Goal: Task Accomplishment & Management: Use online tool/utility

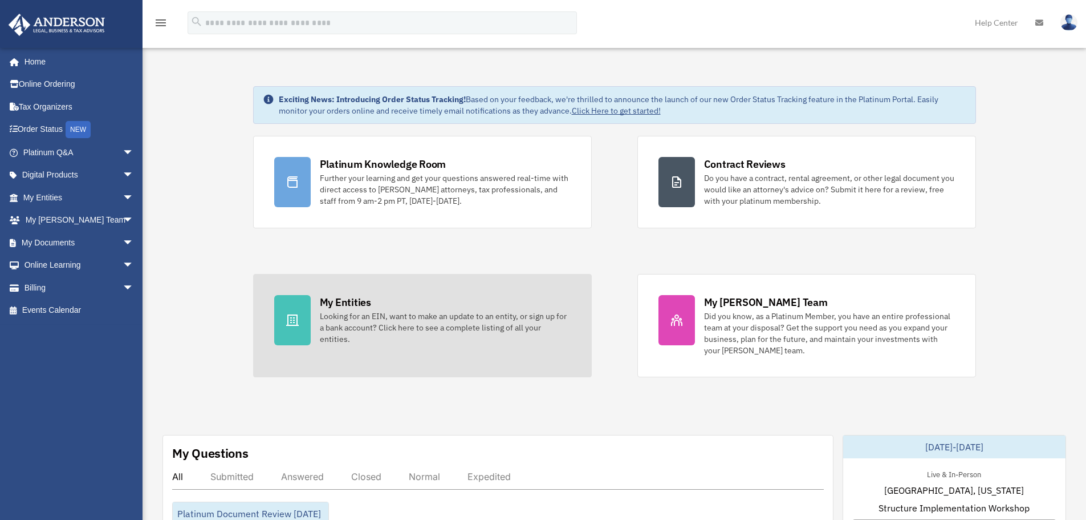
click at [383, 334] on div "Looking for an EIN, want to make an update to an entity, or sign up for a bank …" at bounding box center [445, 327] width 251 height 34
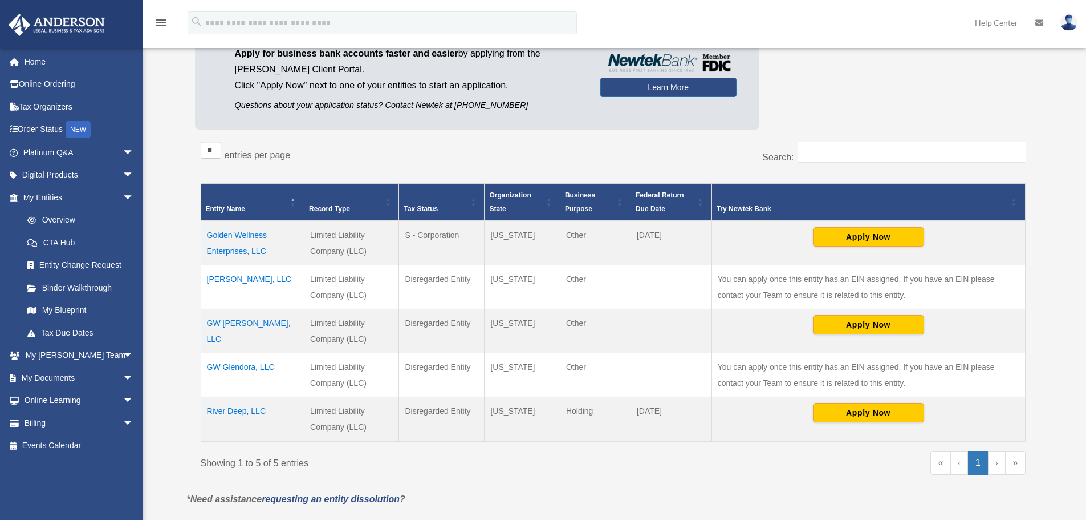
scroll to position [114, 0]
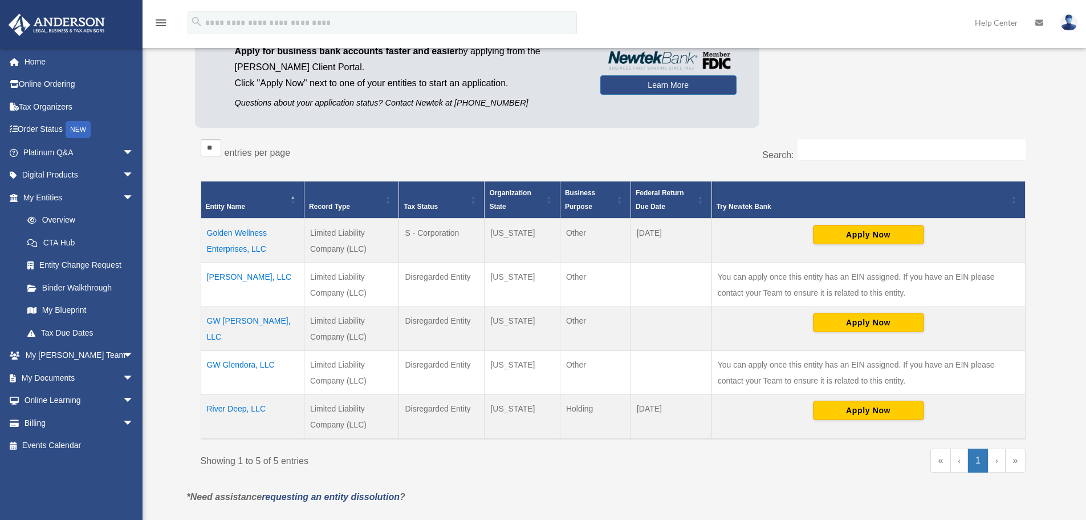
click at [239, 321] on td "GW [PERSON_NAME], LLC" at bounding box center [253, 329] width 104 height 44
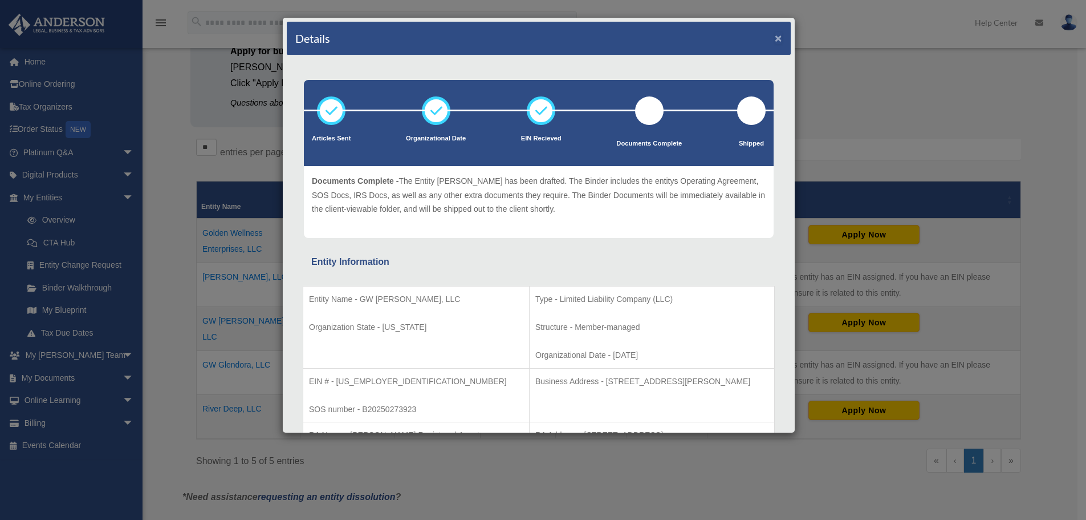
click at [775, 38] on button "×" at bounding box center [778, 38] width 7 height 12
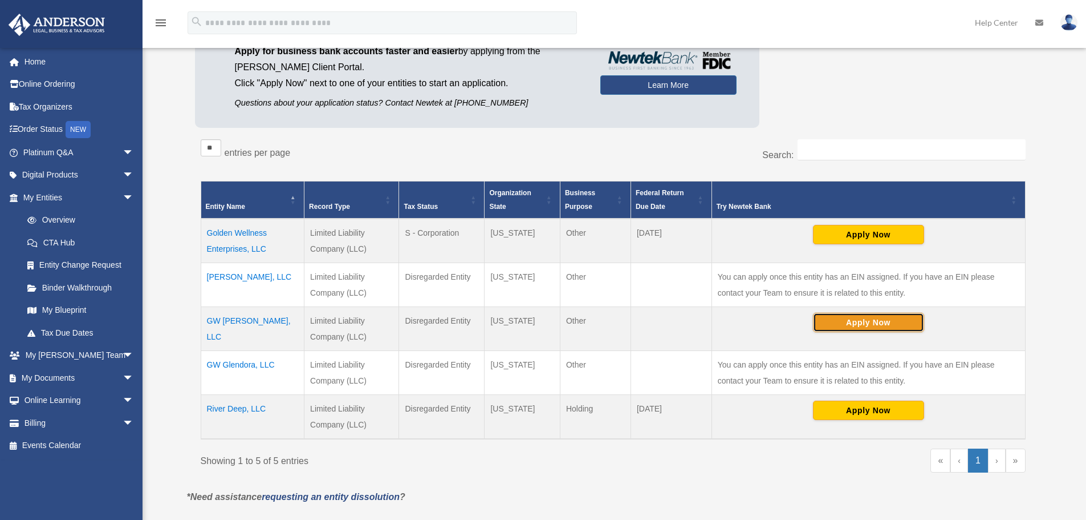
click at [879, 323] on button "Apply Now" at bounding box center [868, 322] width 111 height 19
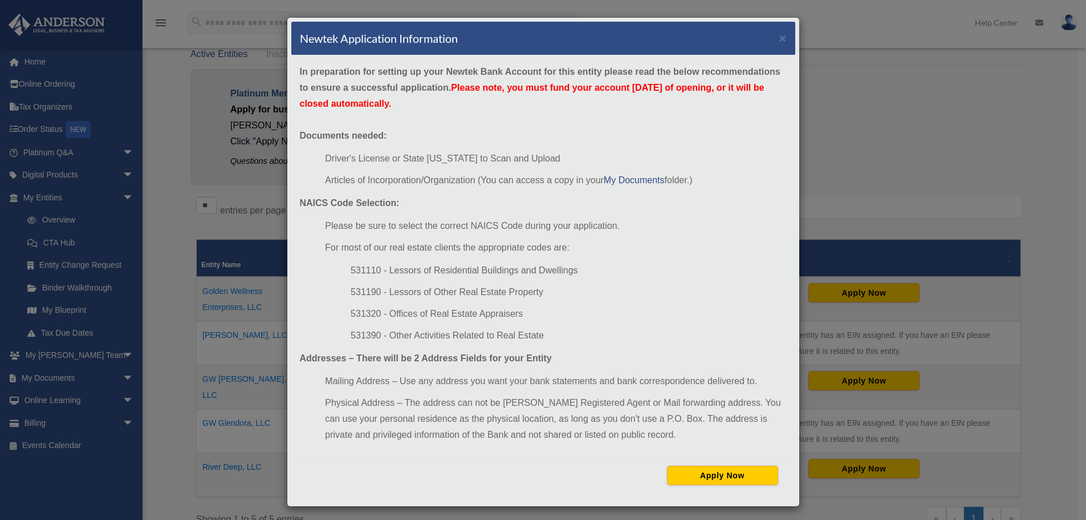
scroll to position [0, 0]
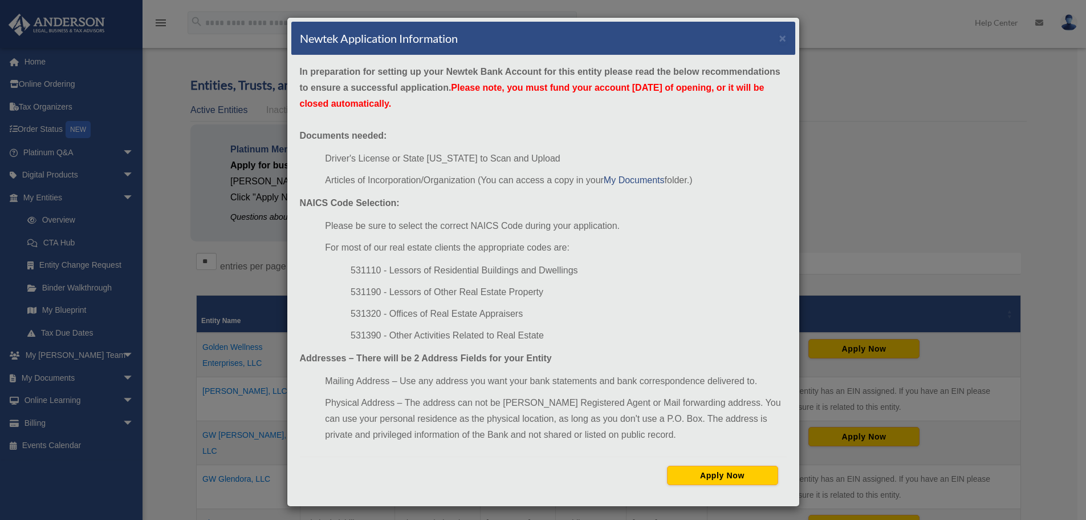
click at [782, 36] on div "Newtek Application Information ×" at bounding box center [543, 39] width 504 height 34
drag, startPoint x: 781, startPoint y: 36, endPoint x: 623, endPoint y: 22, distance: 158.6
click at [780, 37] on button "×" at bounding box center [783, 38] width 7 height 12
